Goal: Task Accomplishment & Management: Use online tool/utility

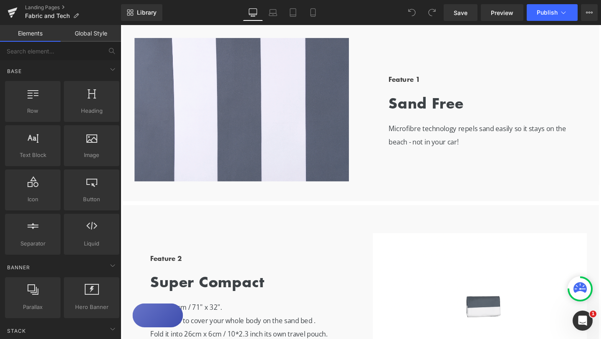
scroll to position [386, 0]
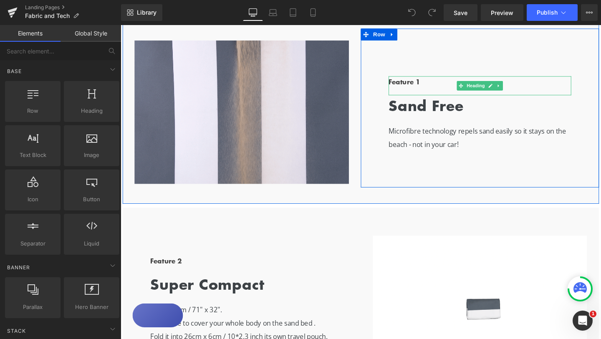
click at [426, 83] on b "Feature 1" at bounding box center [419, 84] width 33 height 10
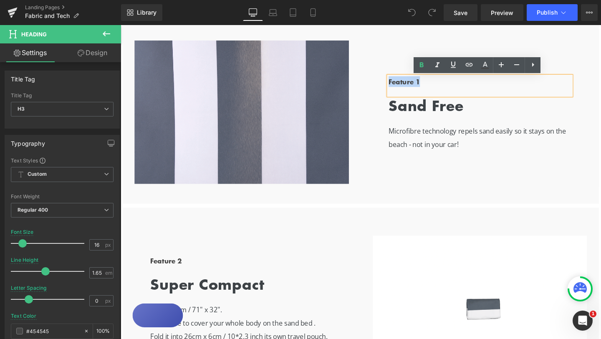
drag, startPoint x: 437, startPoint y: 84, endPoint x: 397, endPoint y: 84, distance: 40.1
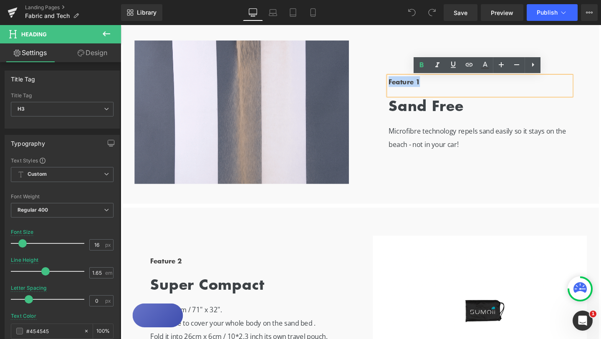
click at [397, 84] on div "Feature 1 Heading Sand Free Heading Microfibre technology repels sand easily so…" at bounding box center [498, 118] width 217 height 79
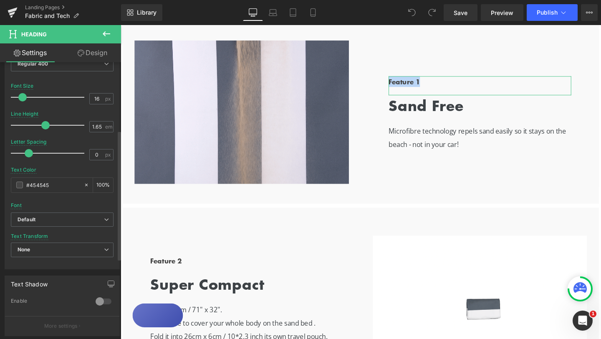
scroll to position [161, 0]
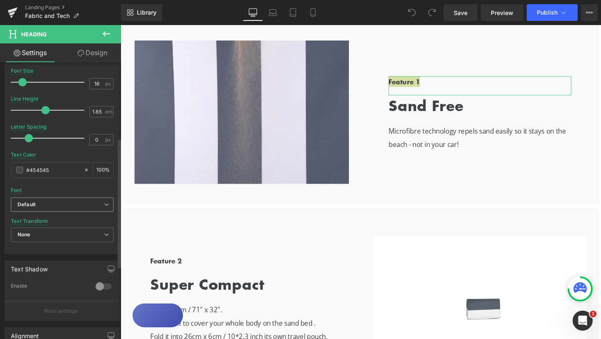
click at [97, 206] on b "Default" at bounding box center [61, 204] width 86 height 7
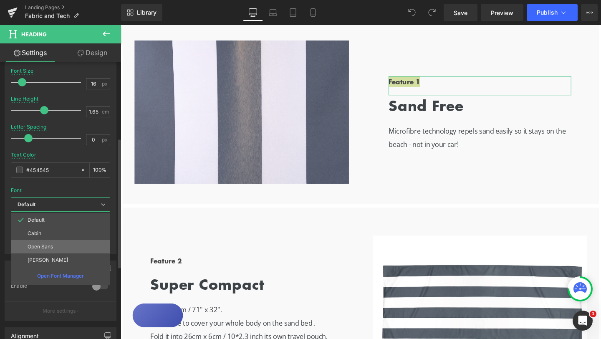
click at [59, 243] on li "Open Sans" at bounding box center [60, 246] width 99 height 13
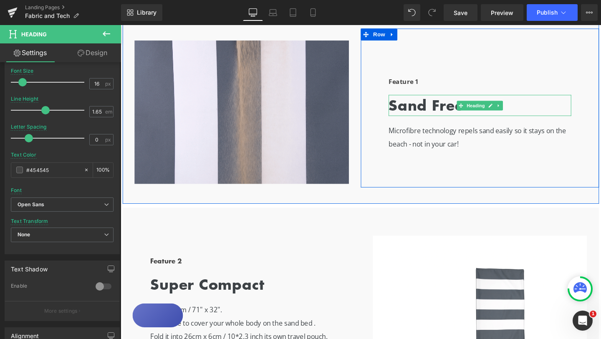
click at [423, 110] on b "Sand Free" at bounding box center [442, 109] width 79 height 22
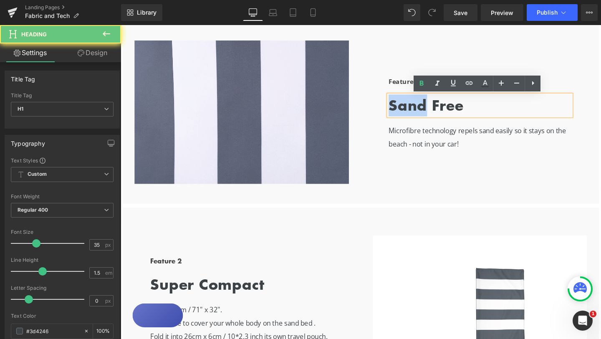
click at [423, 110] on b "Sand Free" at bounding box center [442, 109] width 79 height 22
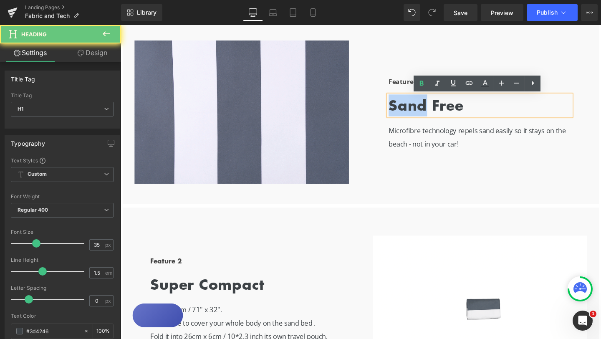
click at [423, 110] on b "Sand Free" at bounding box center [442, 109] width 79 height 22
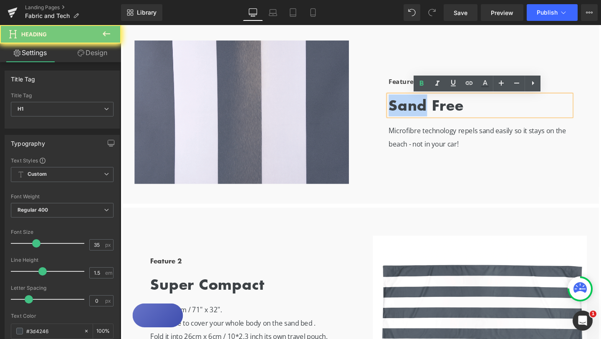
click at [423, 110] on b "Sand Free" at bounding box center [442, 109] width 79 height 22
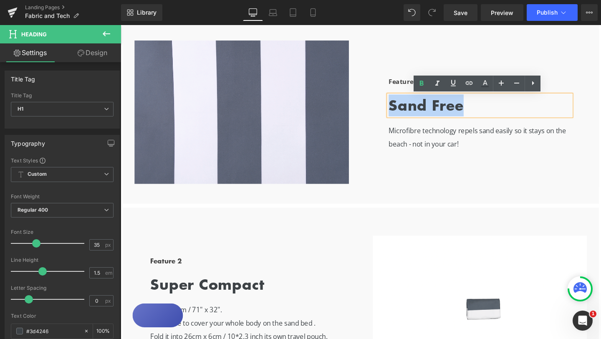
click at [423, 110] on b "Sand Free" at bounding box center [442, 109] width 79 height 22
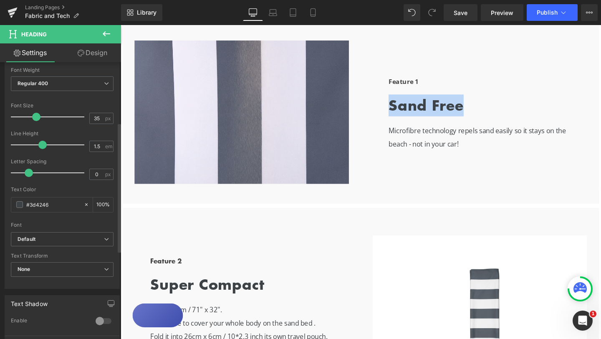
scroll to position [132, 0]
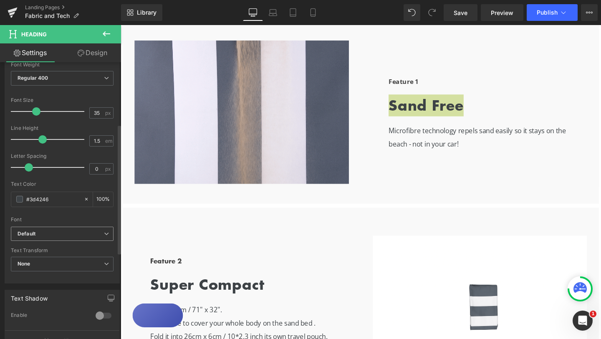
click at [98, 235] on b "Default" at bounding box center [61, 234] width 86 height 7
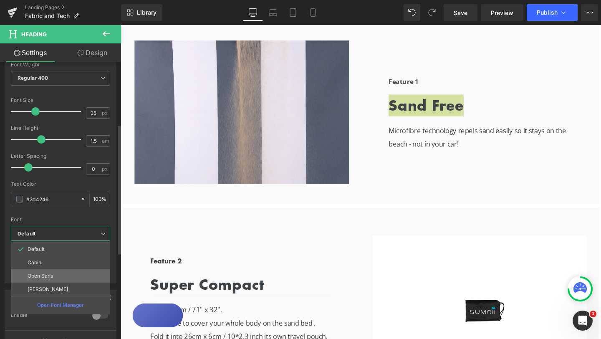
click at [52, 273] on p "Open Sans" at bounding box center [40, 276] width 25 height 6
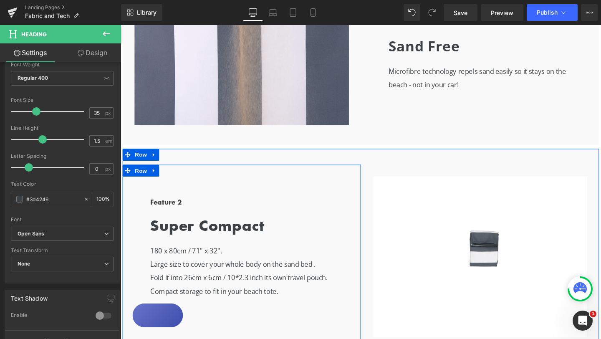
scroll to position [454, 0]
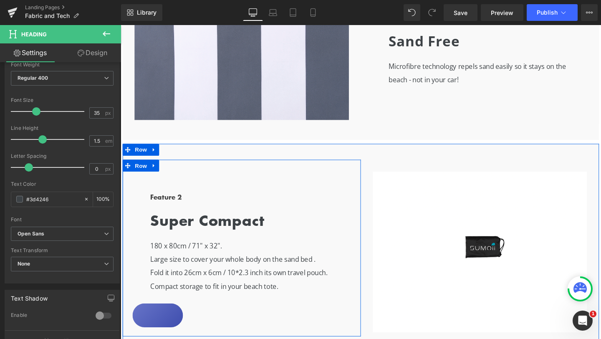
click at [256, 231] on div "Super Compact Heading" at bounding box center [248, 231] width 192 height 23
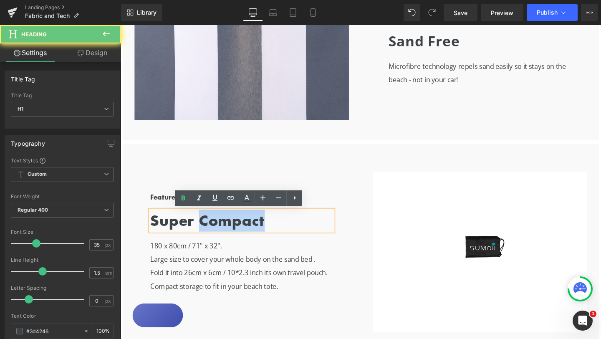
click at [256, 231] on b "Super Compact" at bounding box center [212, 230] width 120 height 22
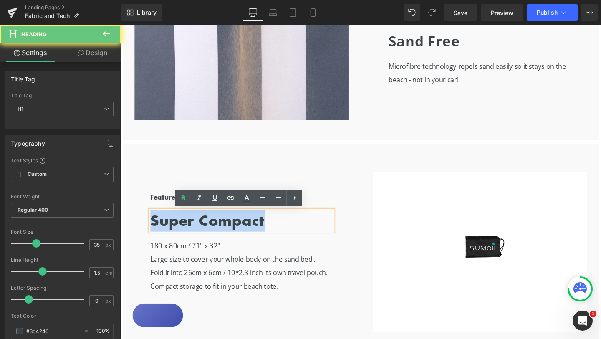
click at [256, 231] on b "Super Compact" at bounding box center [212, 230] width 120 height 22
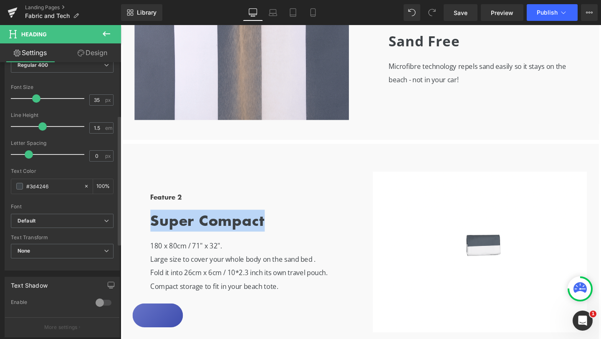
scroll to position [152, 0]
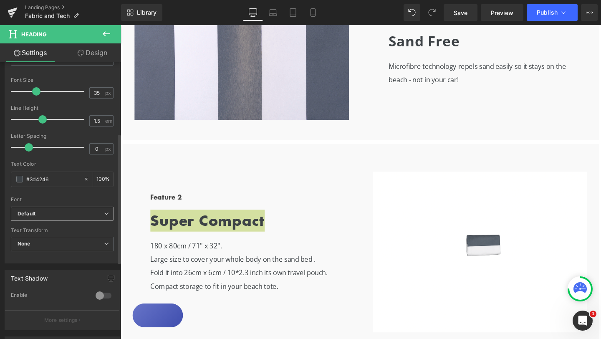
click at [81, 218] on span "Default" at bounding box center [62, 214] width 103 height 15
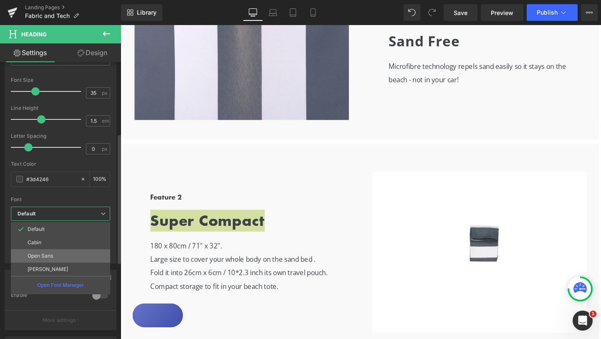
click at [57, 254] on li "Open Sans" at bounding box center [60, 255] width 99 height 13
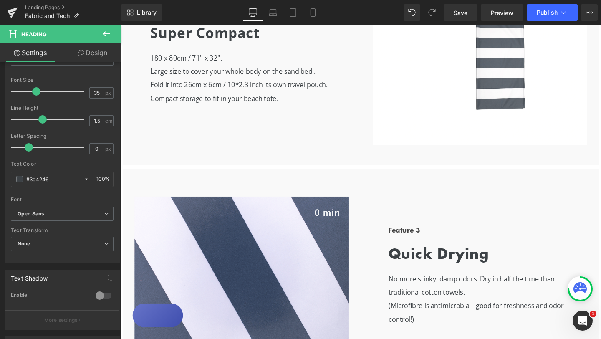
scroll to position [652, 0]
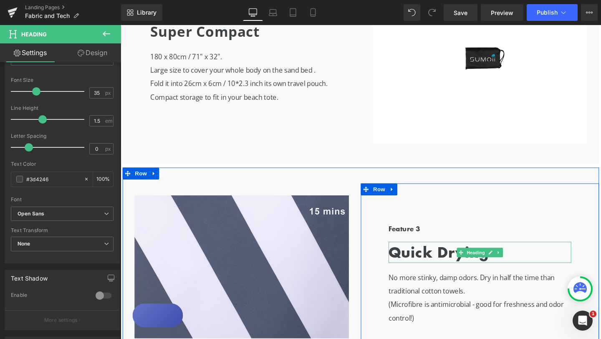
click at [428, 264] on b "Quick Drying" at bounding box center [456, 264] width 106 height 22
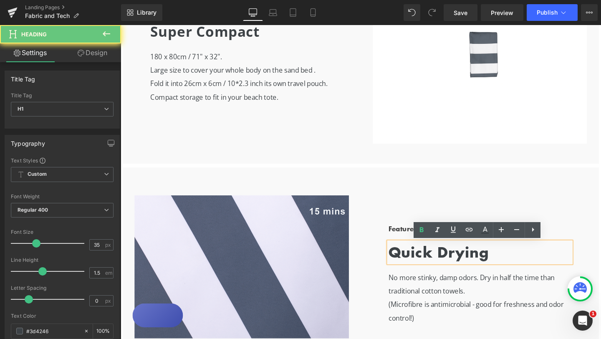
click at [428, 264] on b "Quick Drying" at bounding box center [456, 264] width 106 height 22
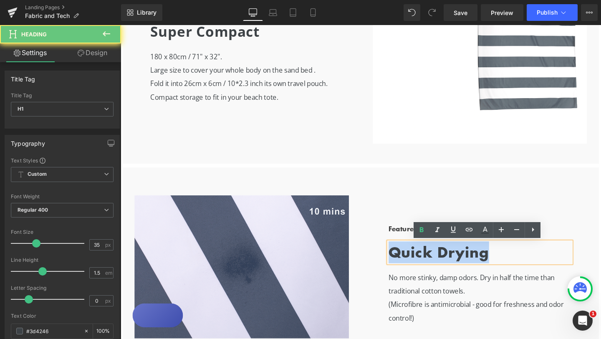
click at [428, 264] on b "Quick Drying" at bounding box center [456, 264] width 106 height 22
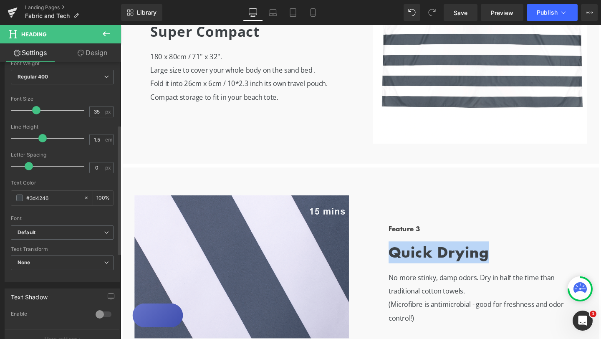
scroll to position [137, 0]
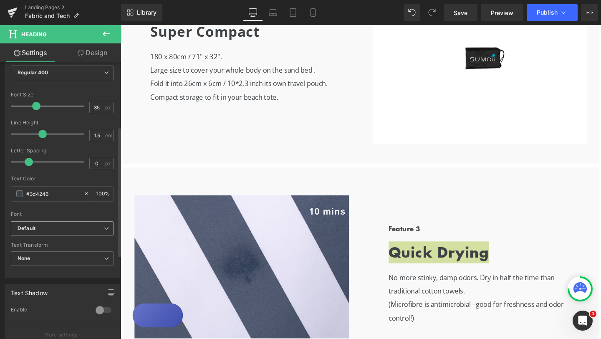
click at [76, 230] on b "Default" at bounding box center [61, 228] width 86 height 7
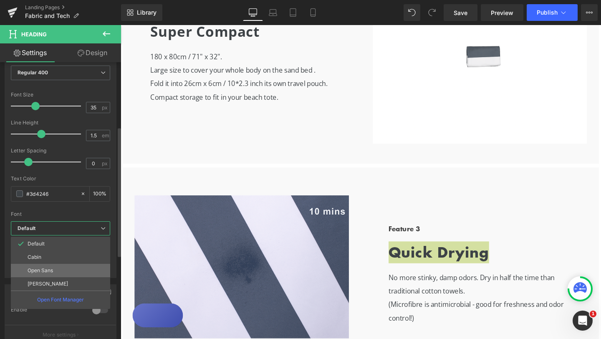
click at [52, 269] on p "Open Sans" at bounding box center [40, 271] width 25 height 6
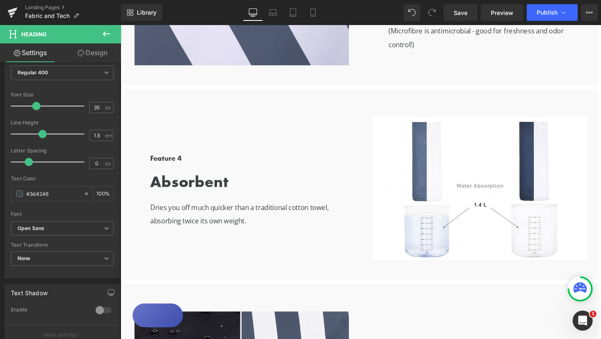
scroll to position [950, 0]
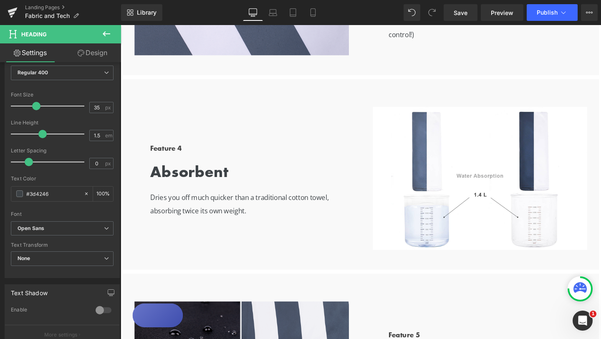
click at [210, 182] on b "Absorbent" at bounding box center [193, 179] width 82 height 22
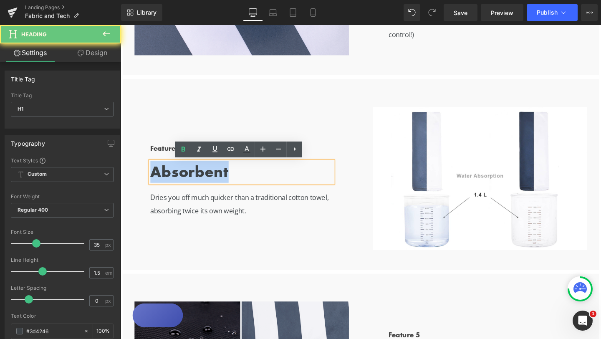
click at [210, 182] on b "Absorbent" at bounding box center [193, 179] width 82 height 22
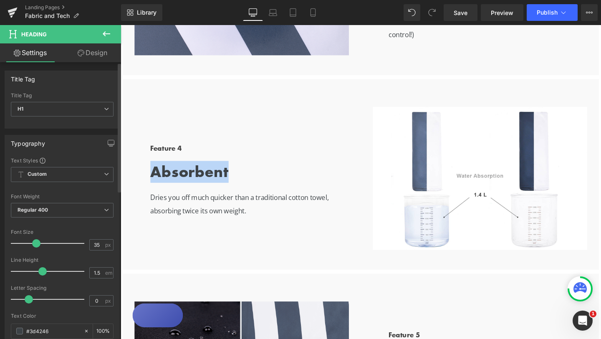
scroll to position [218, 0]
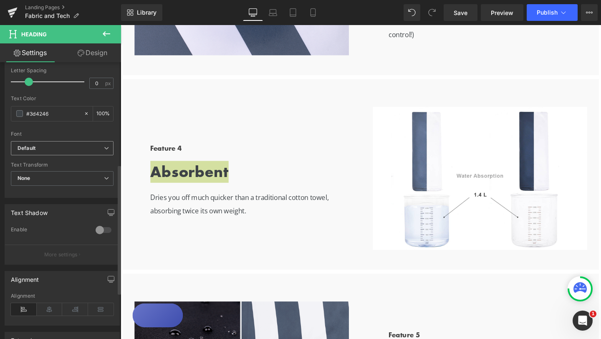
click at [91, 149] on b "Default" at bounding box center [61, 148] width 86 height 7
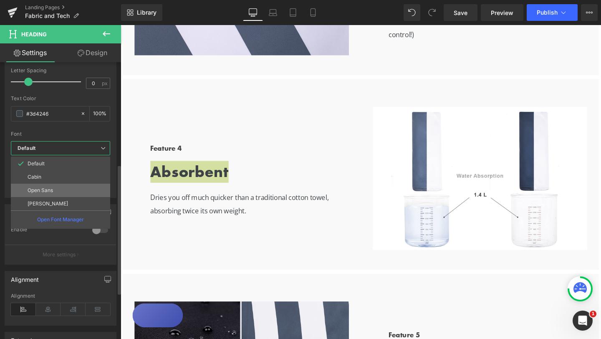
click at [56, 188] on li "Open Sans" at bounding box center [60, 190] width 99 height 13
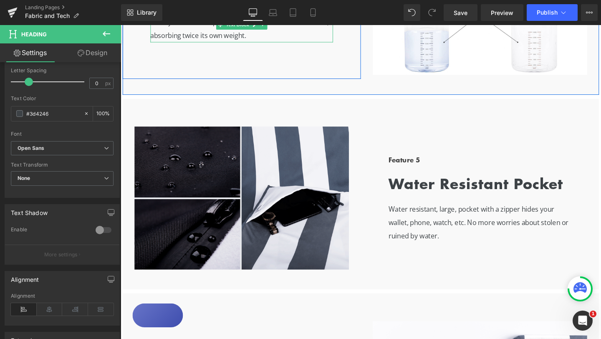
scroll to position [1198, 0]
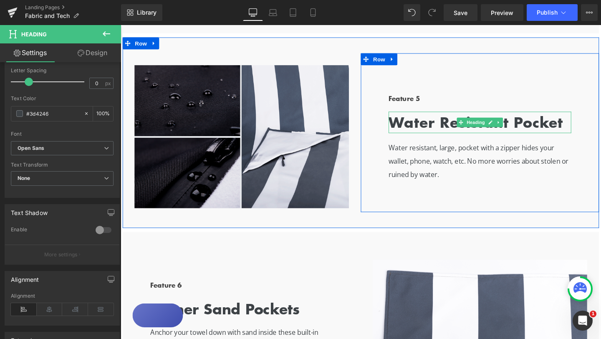
click at [437, 132] on b "Water Resistant Pocket" at bounding box center [495, 127] width 184 height 22
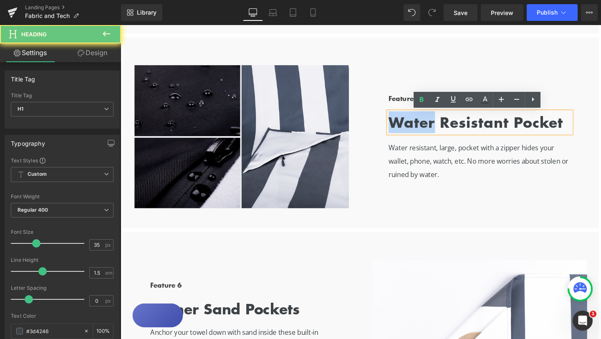
click at [437, 132] on b "Water Resistant Pocket" at bounding box center [495, 127] width 184 height 22
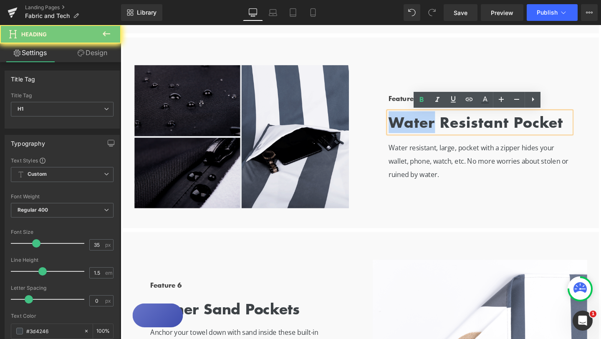
click at [437, 132] on b "Water Resistant Pocket" at bounding box center [495, 127] width 184 height 22
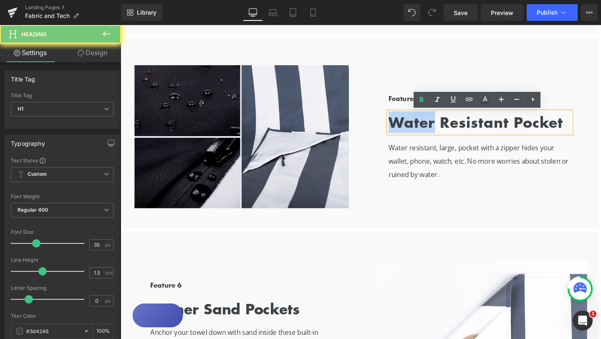
click at [437, 132] on b "Water Resistant Pocket" at bounding box center [495, 127] width 184 height 22
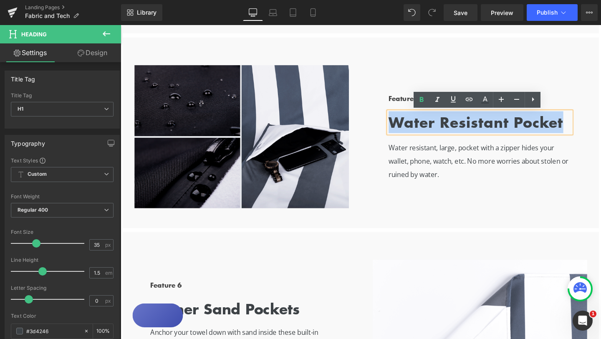
click at [437, 132] on b "Water Resistant Pocket" at bounding box center [495, 127] width 184 height 22
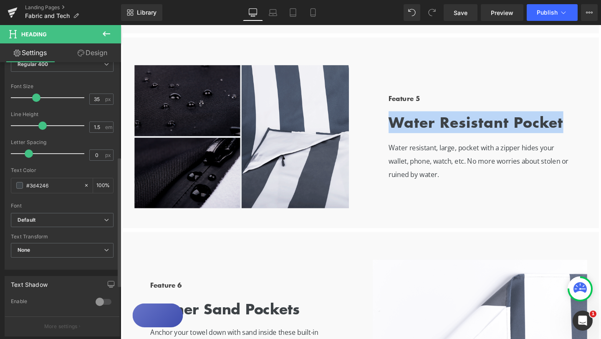
scroll to position [212, 0]
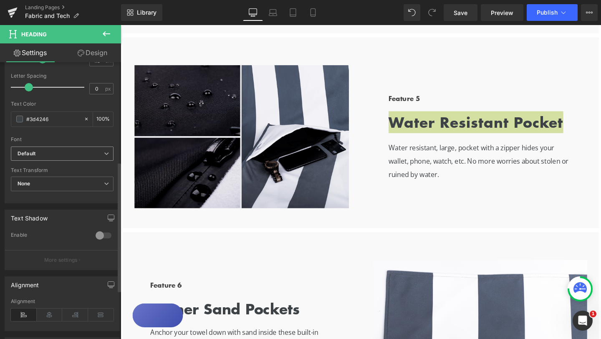
click at [85, 148] on span "Default" at bounding box center [62, 154] width 103 height 15
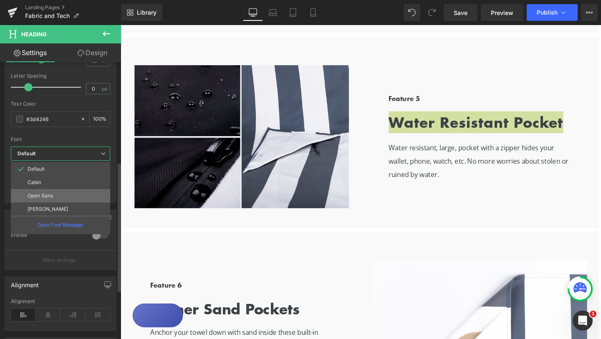
click at [51, 196] on p "Open Sans" at bounding box center [40, 196] width 25 height 6
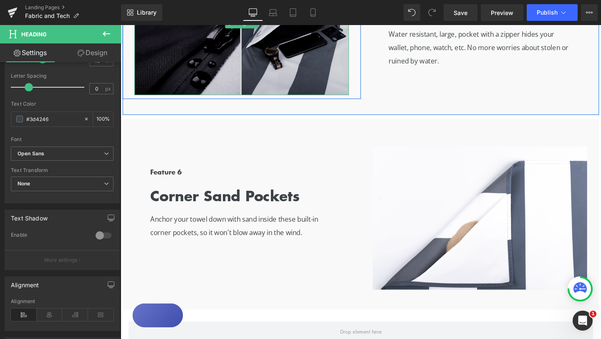
scroll to position [1383, 0]
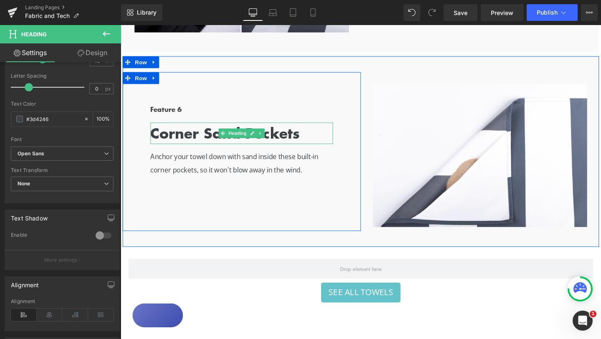
click at [274, 142] on b "Corner Sand Pockets" at bounding box center [230, 138] width 157 height 22
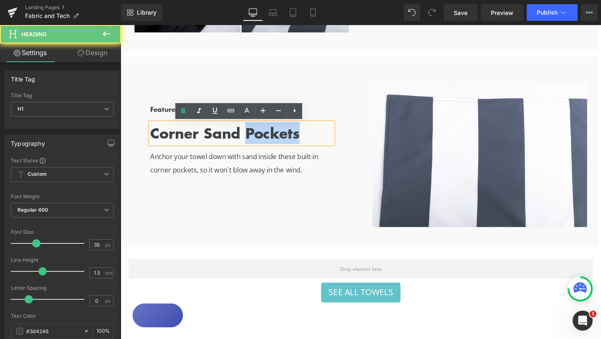
click at [274, 142] on b "Corner Sand Pockets" at bounding box center [230, 138] width 157 height 22
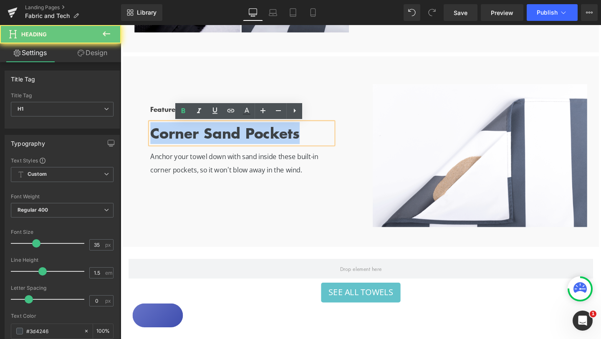
click at [274, 142] on b "Corner Sand Pockets" at bounding box center [230, 138] width 157 height 22
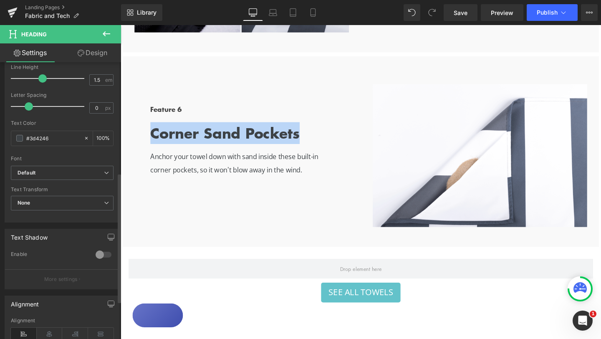
scroll to position [236, 0]
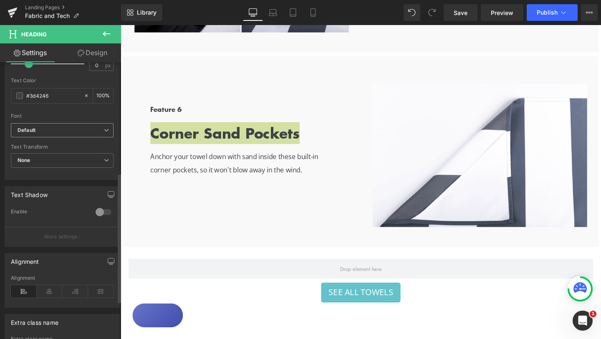
click at [81, 133] on b "Default" at bounding box center [61, 130] width 86 height 7
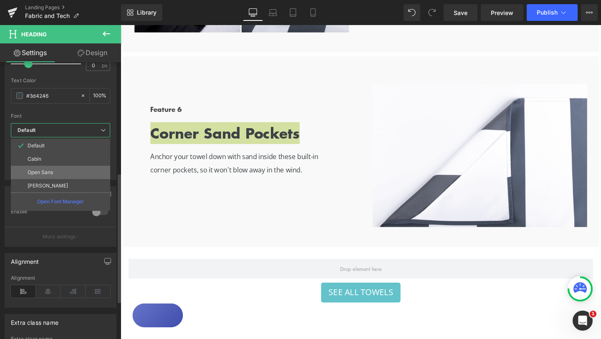
click at [59, 171] on li "Open Sans" at bounding box center [60, 172] width 99 height 13
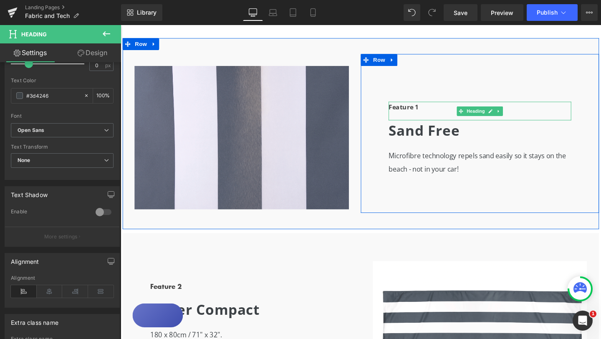
scroll to position [358, 0]
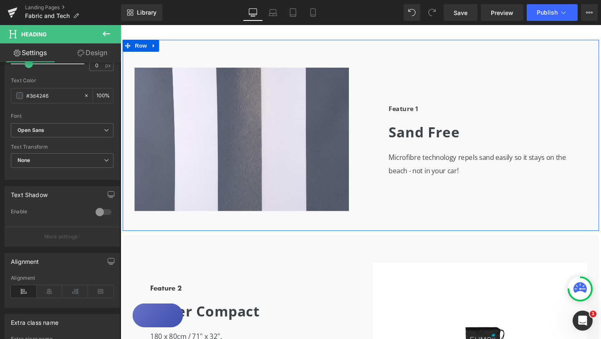
click at [351, 56] on div "Feature 1 Heading Sand Free Heading Microfibre technology repels sand easily so…" at bounding box center [373, 141] width 501 height 200
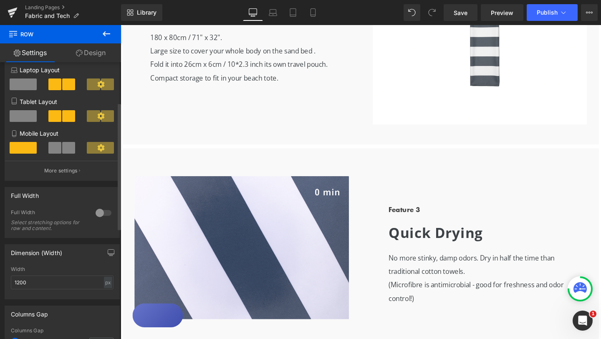
scroll to position [0, 0]
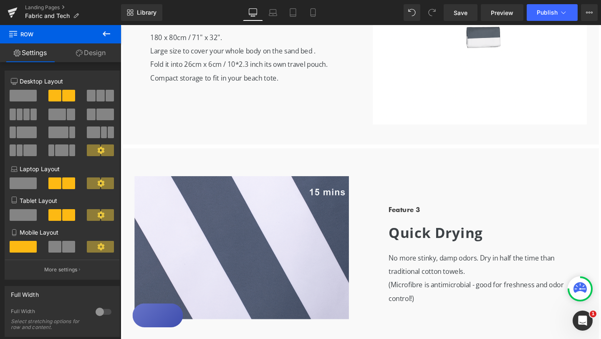
click at [103, 54] on link "Design" at bounding box center [91, 52] width 61 height 19
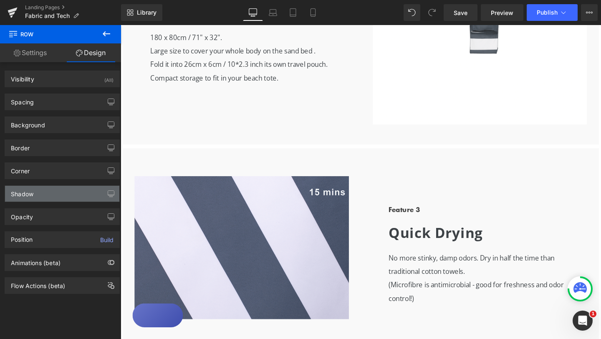
click at [79, 193] on div "Shadow" at bounding box center [62, 194] width 114 height 16
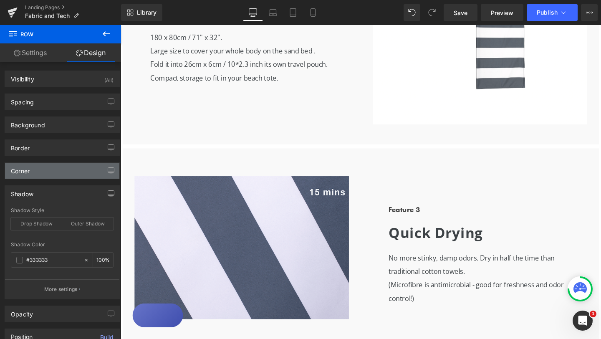
click at [54, 172] on div "Corner" at bounding box center [62, 171] width 114 height 16
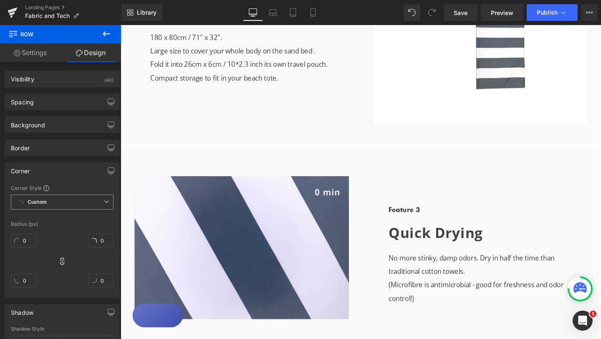
click at [104, 203] on icon at bounding box center [106, 201] width 5 height 5
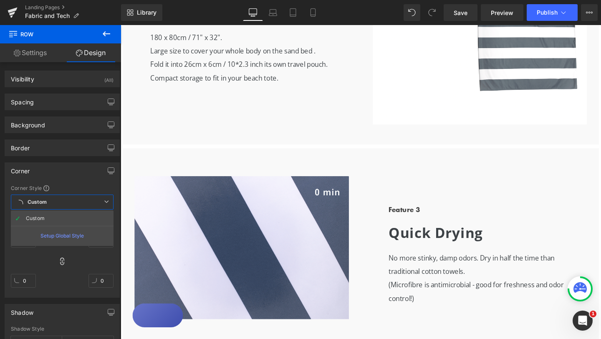
click at [104, 203] on icon at bounding box center [106, 201] width 5 height 5
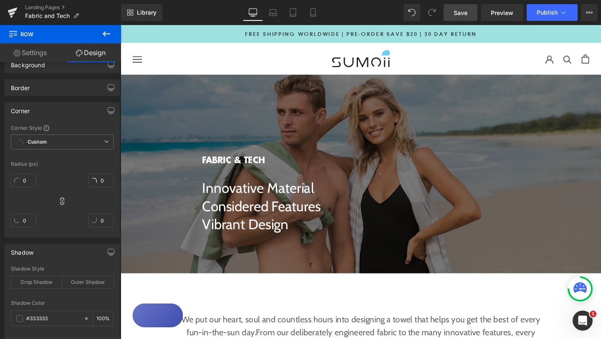
click at [454, 15] on link "Save" at bounding box center [461, 12] width 34 height 17
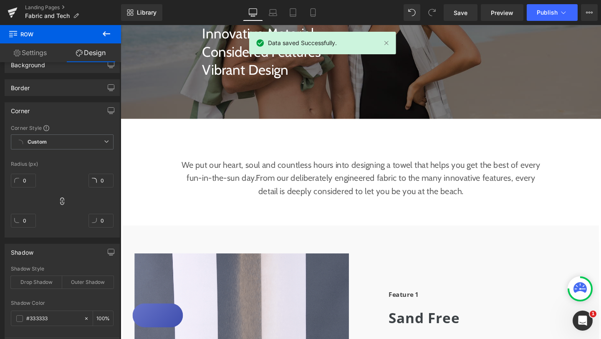
scroll to position [172, 0]
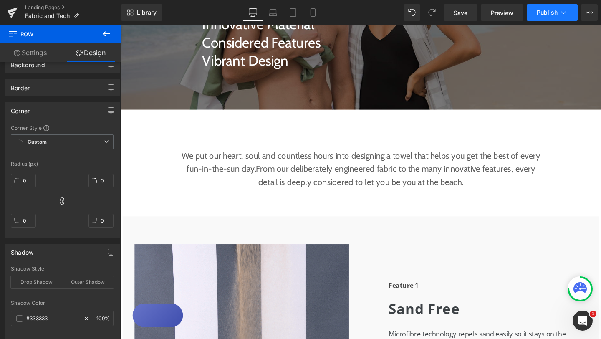
click at [542, 14] on span "Publish" at bounding box center [547, 12] width 21 height 7
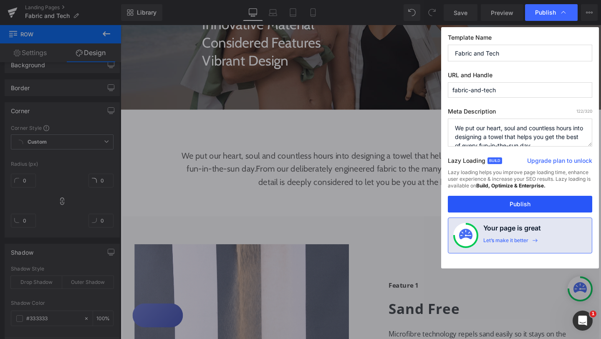
click at [507, 204] on button "Publish" at bounding box center [520, 204] width 144 height 17
